Goal: Transaction & Acquisition: Obtain resource

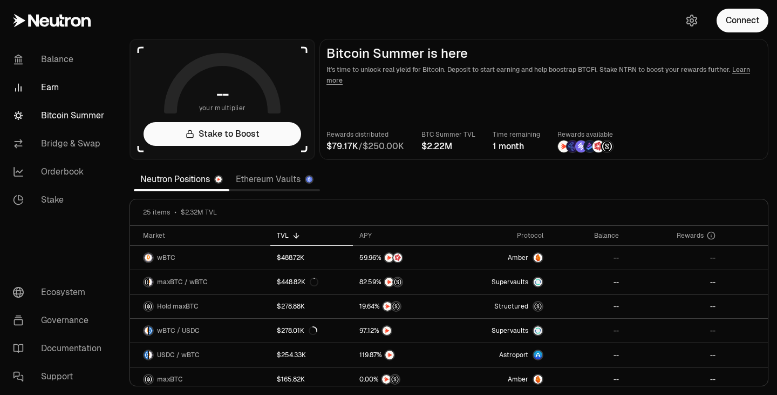
click at [84, 81] on link "Earn" at bounding box center [60, 87] width 112 height 28
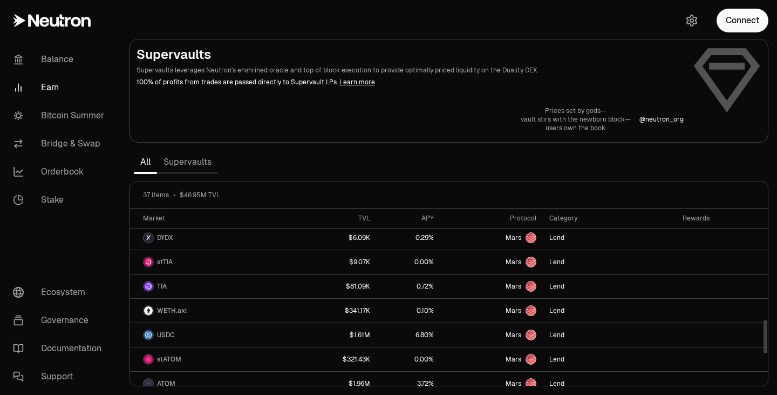
scroll to position [648, 0]
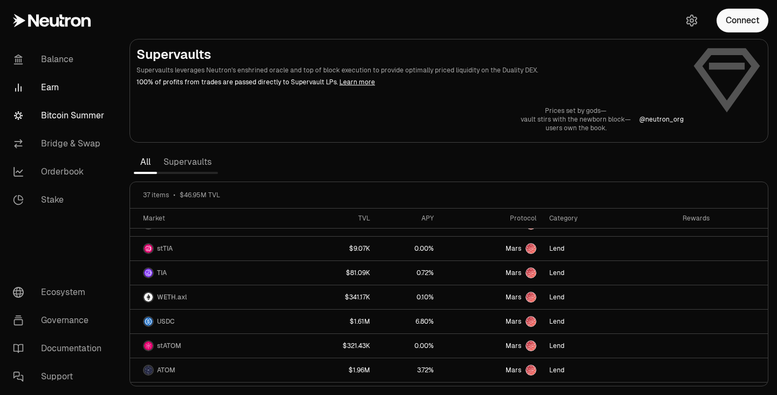
click at [53, 120] on link "Bitcoin Summer" at bounding box center [60, 115] width 112 height 28
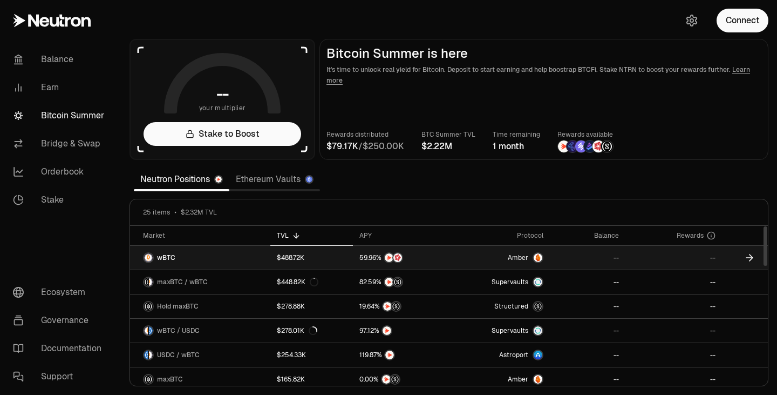
click at [227, 253] on link "wBTC" at bounding box center [200, 258] width 140 height 24
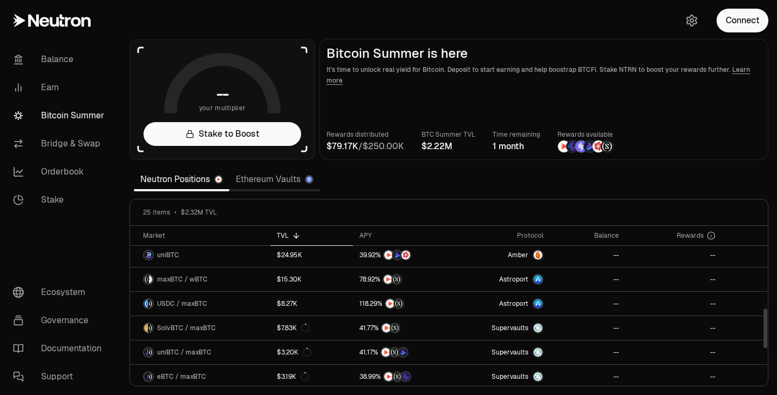
scroll to position [467, 0]
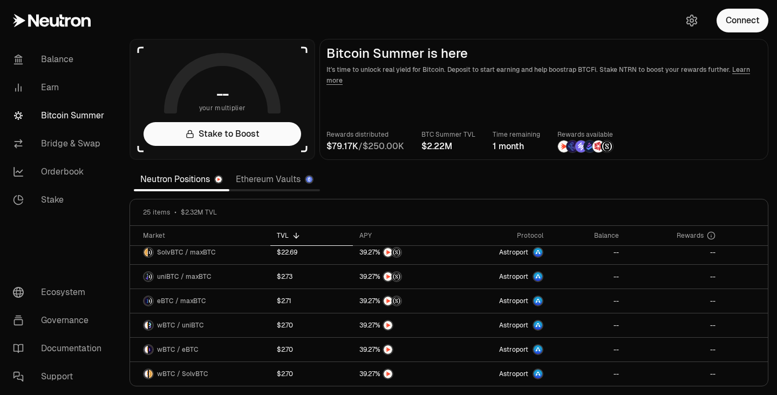
click at [67, 11] on link at bounding box center [60, 20] width 121 height 41
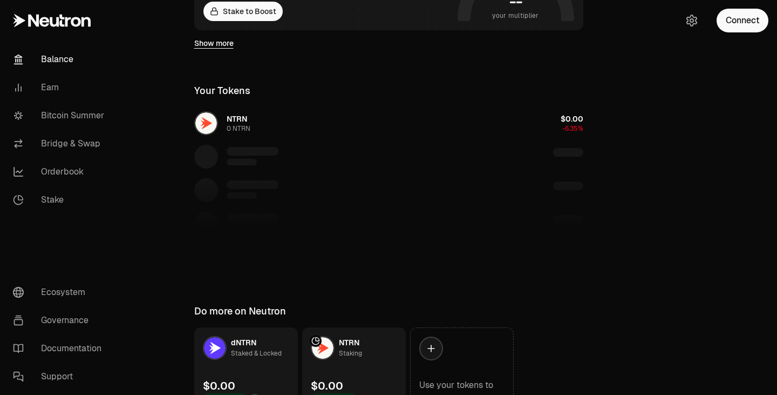
scroll to position [332, 0]
